Goal: Task Accomplishment & Management: Use online tool/utility

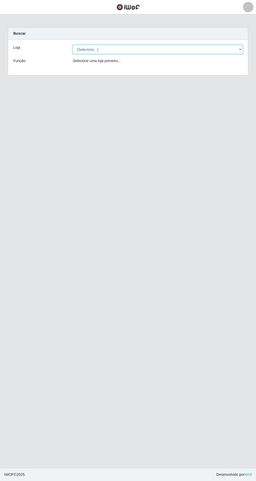
click at [96, 47] on select "[Selecione...] Extrabom - Loja 05 [GEOGRAPHIC_DATA]" at bounding box center [157, 49] width 170 height 9
select select "494"
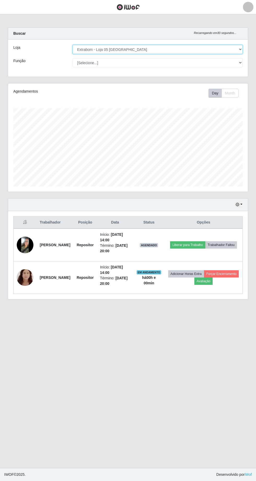
scroll to position [108, 239]
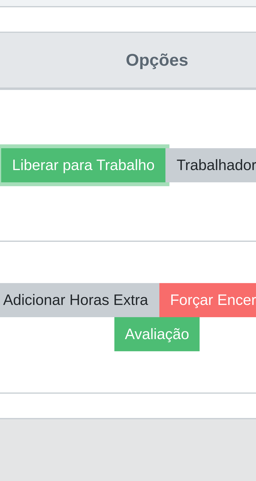
click at [205, 241] on button "Liberar para Trabalho" at bounding box center [187, 244] width 35 height 7
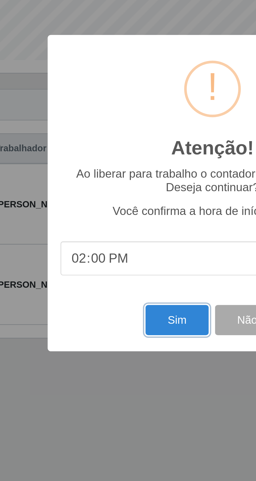
click at [109, 293] on button "Sim" at bounding box center [113, 292] width 25 height 12
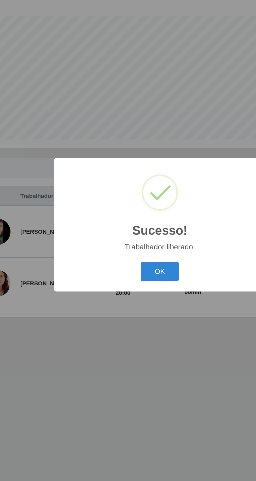
click at [134, 274] on button "OK" at bounding box center [128, 270] width 24 height 12
